Goal: Task Accomplishment & Management: Use online tool/utility

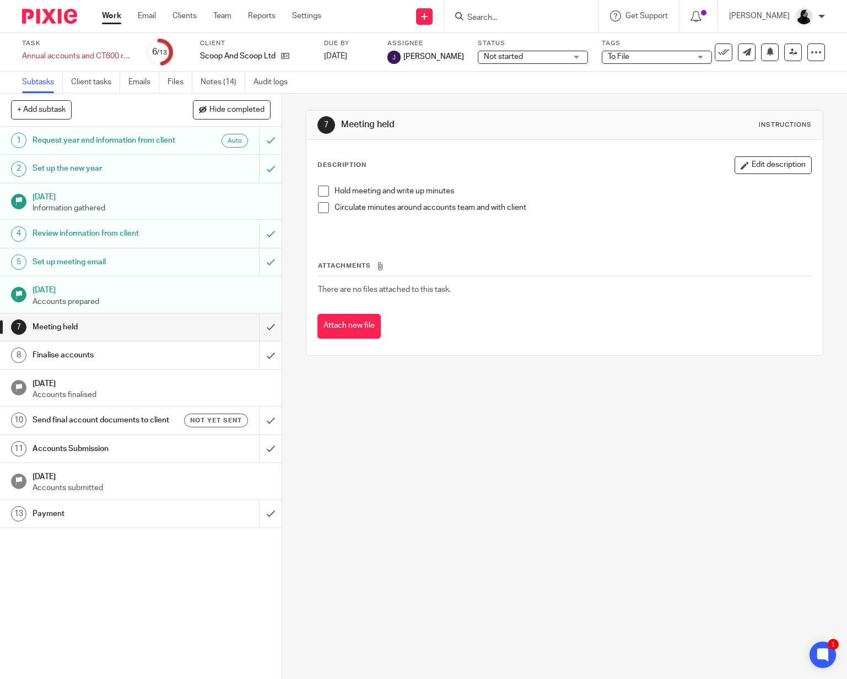
click at [505, 15] on input "Search" at bounding box center [515, 18] width 99 height 10
type input "csw"
click at [524, 58] on link at bounding box center [563, 47] width 198 height 25
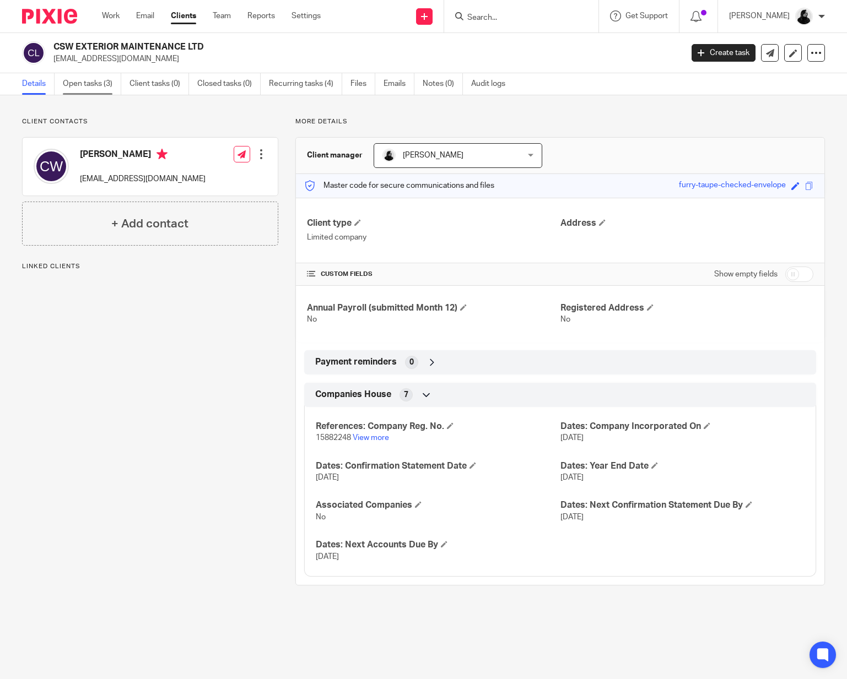
click at [80, 89] on link "Open tasks (3)" at bounding box center [92, 83] width 58 height 21
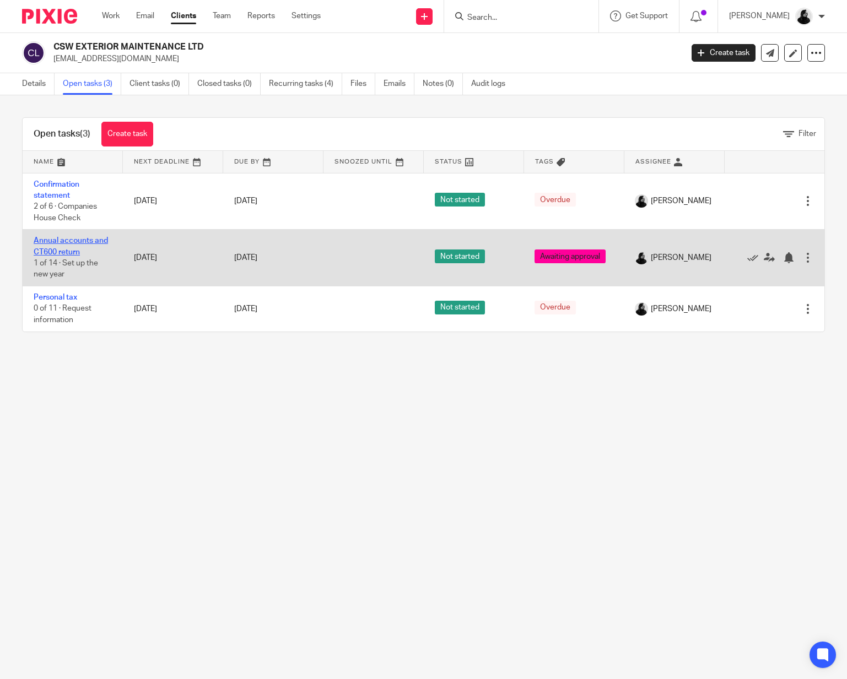
click at [66, 243] on link "Annual accounts and CT600 return" at bounding box center [71, 246] width 74 height 19
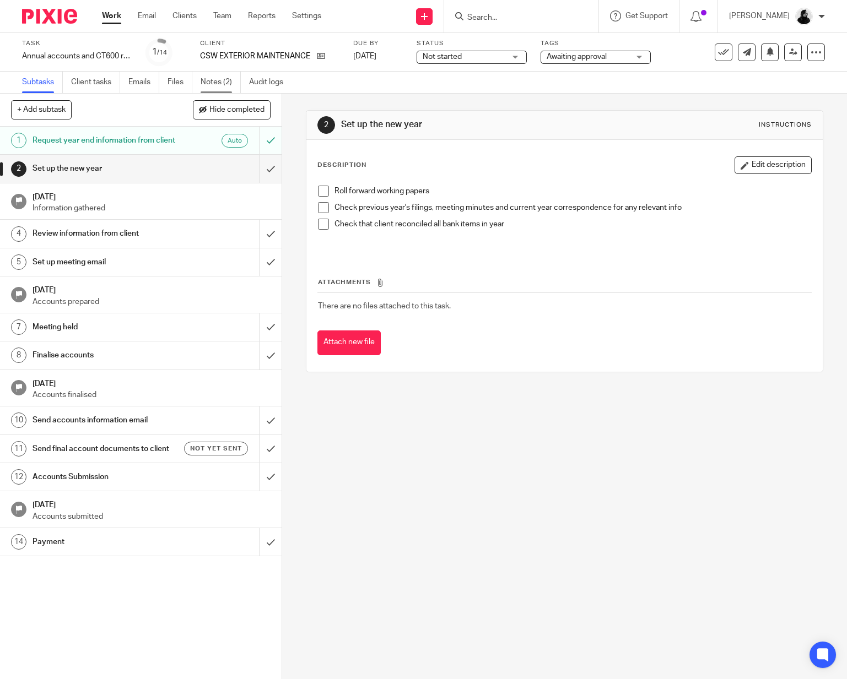
click at [223, 89] on link "Notes (2)" at bounding box center [221, 82] width 40 height 21
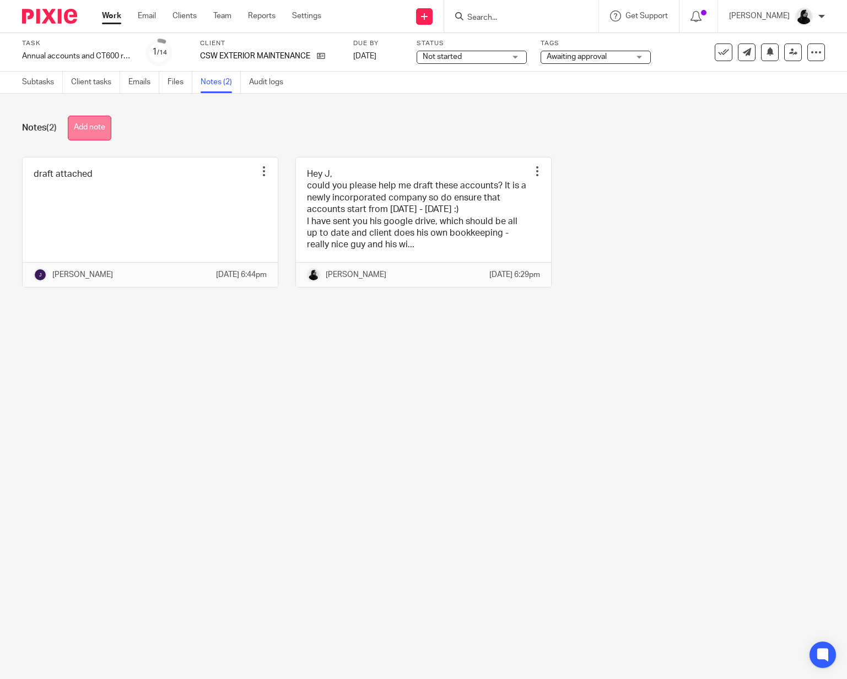
click at [95, 121] on button "Add note" at bounding box center [90, 128] width 44 height 25
